Goal: Find specific page/section: Find specific page/section

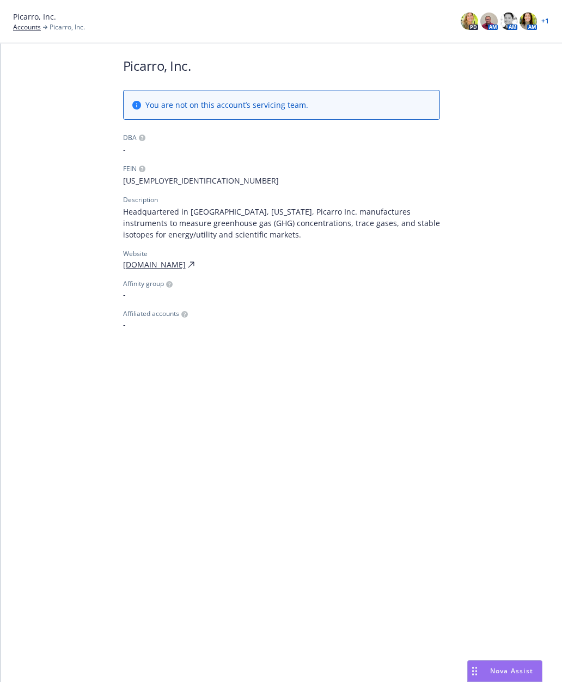
scroll to position [-2, 0]
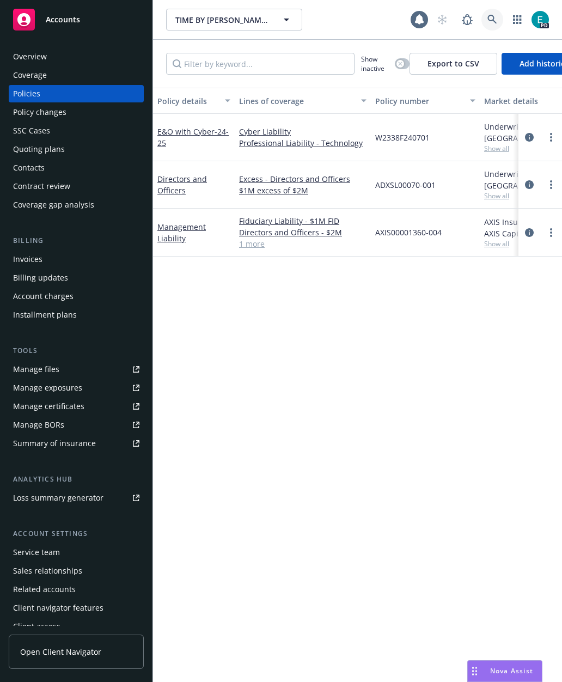
click at [494, 25] on link at bounding box center [493, 20] width 22 height 22
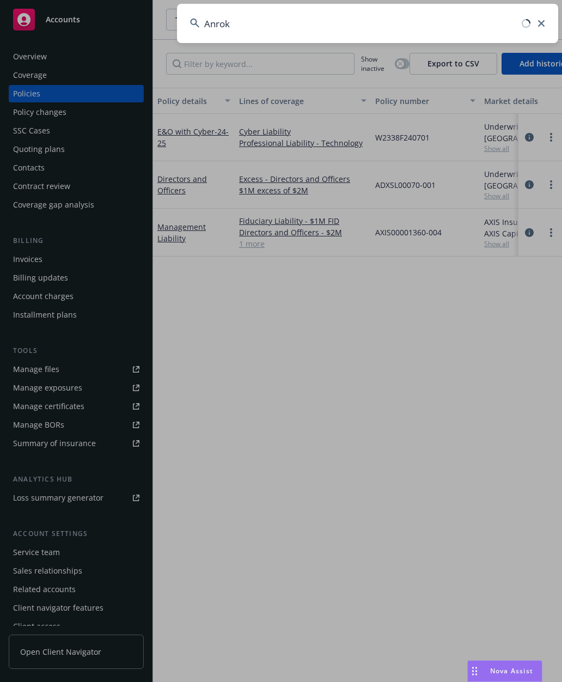
type input "Anrok"
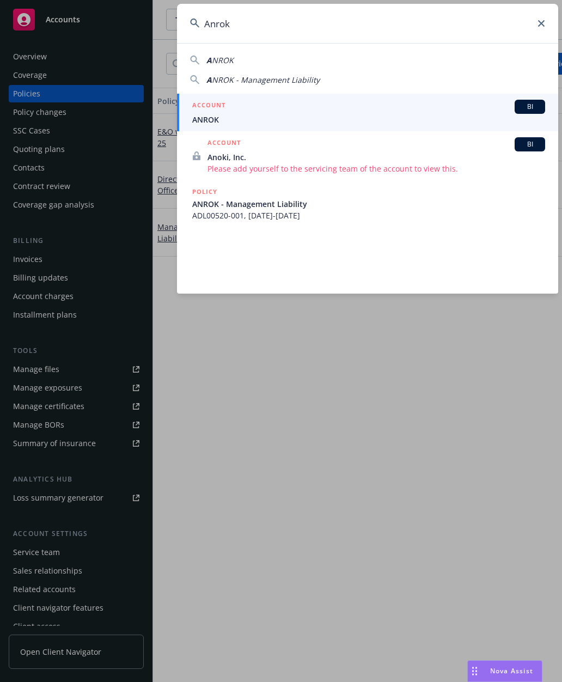
click at [371, 95] on link "ACCOUNT BI ANROK" at bounding box center [367, 113] width 381 height 38
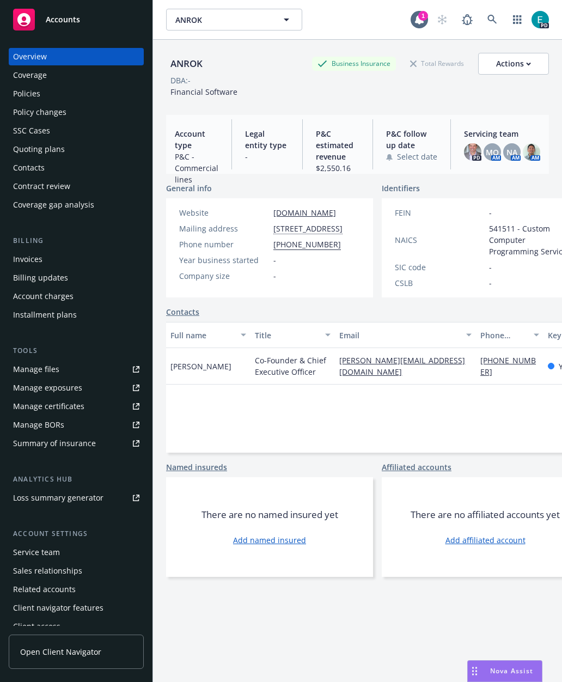
click at [24, 96] on div "Policies" at bounding box center [26, 93] width 27 height 17
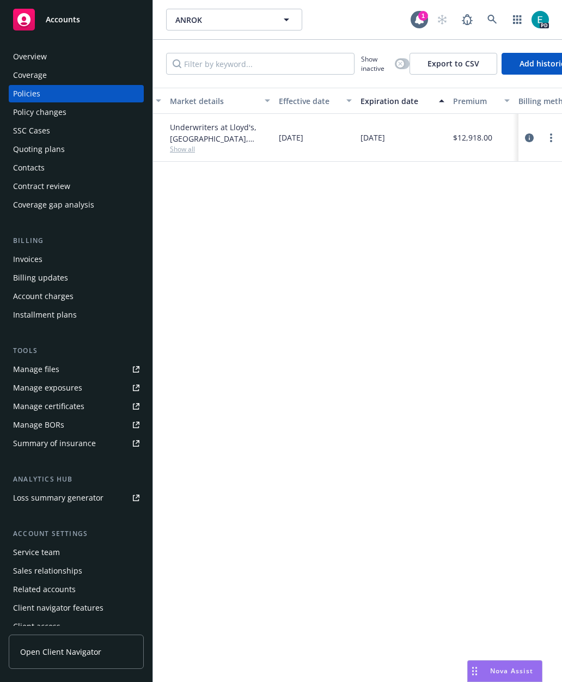
scroll to position [0, 317]
